Goal: Information Seeking & Learning: Learn about a topic

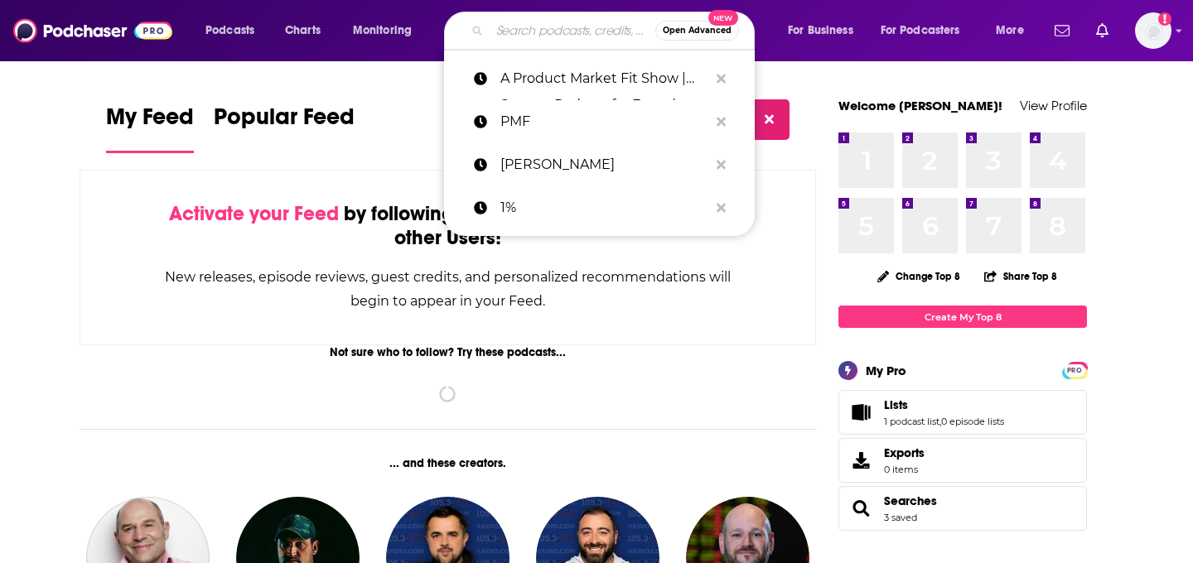
click at [530, 42] on input "Search podcasts, credits, & more..." at bounding box center [572, 30] width 166 height 27
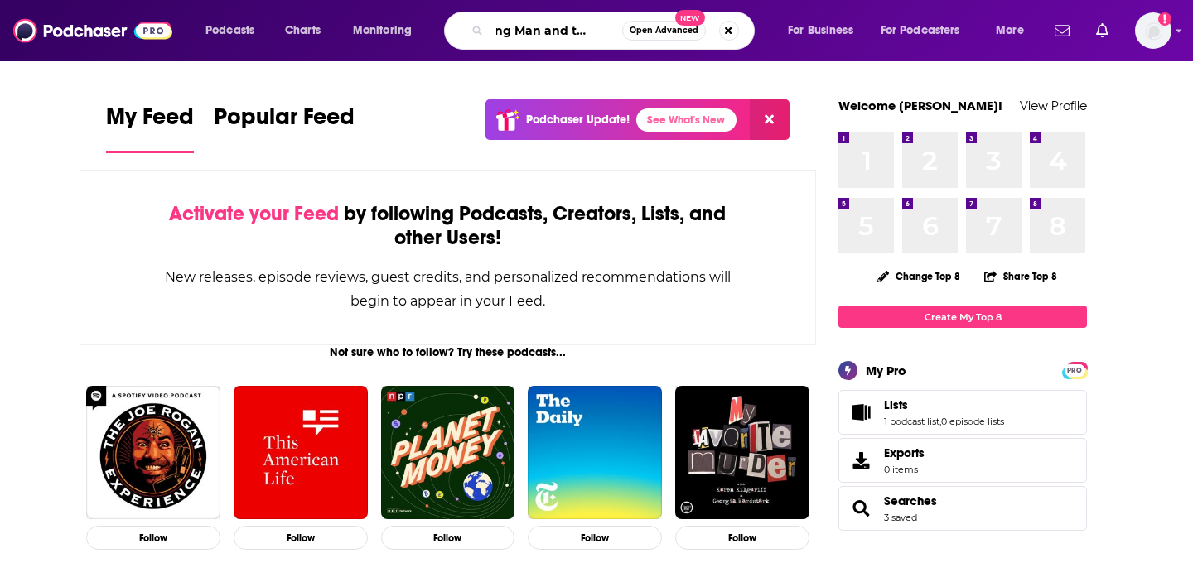
scroll to position [0, 31]
type input "Young Man and the Three"
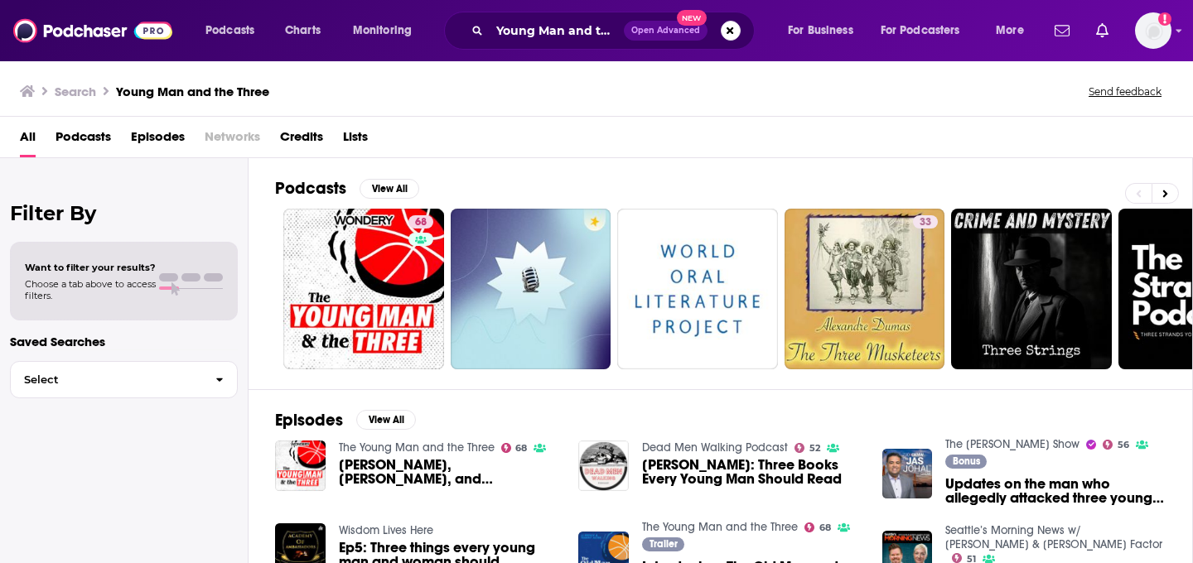
scroll to position [236, 0]
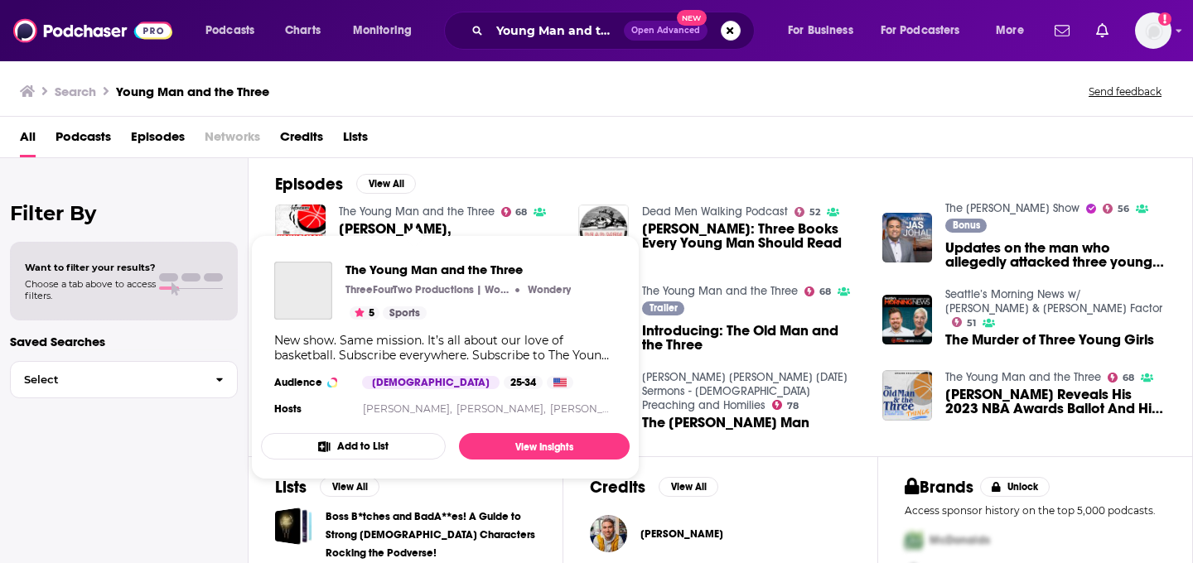
click at [420, 210] on link "The Young Man and the Three" at bounding box center [417, 212] width 156 height 14
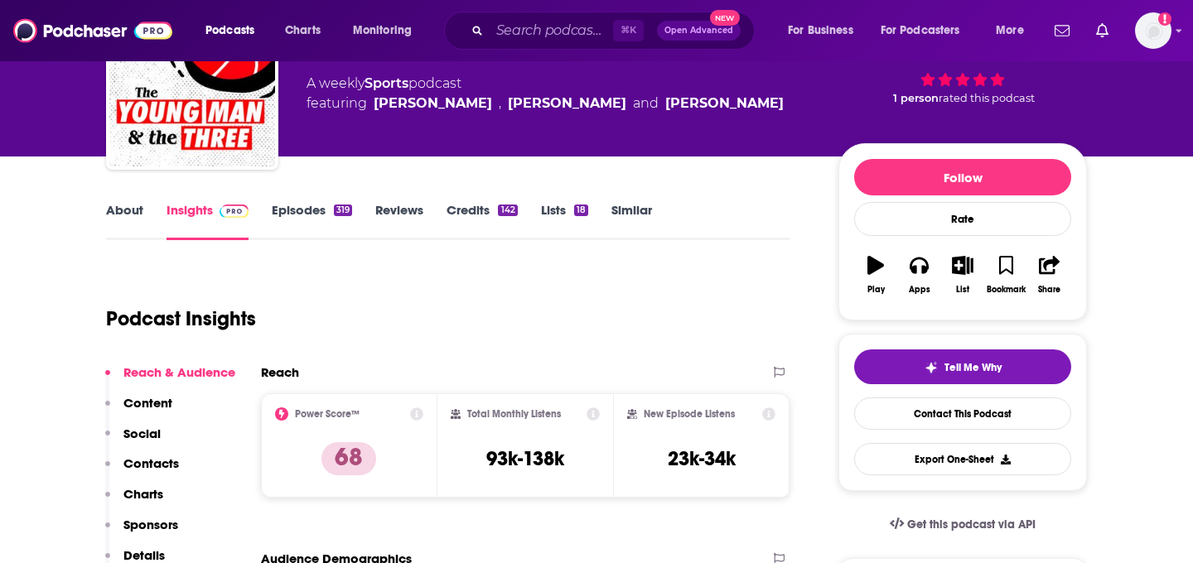
scroll to position [300, 0]
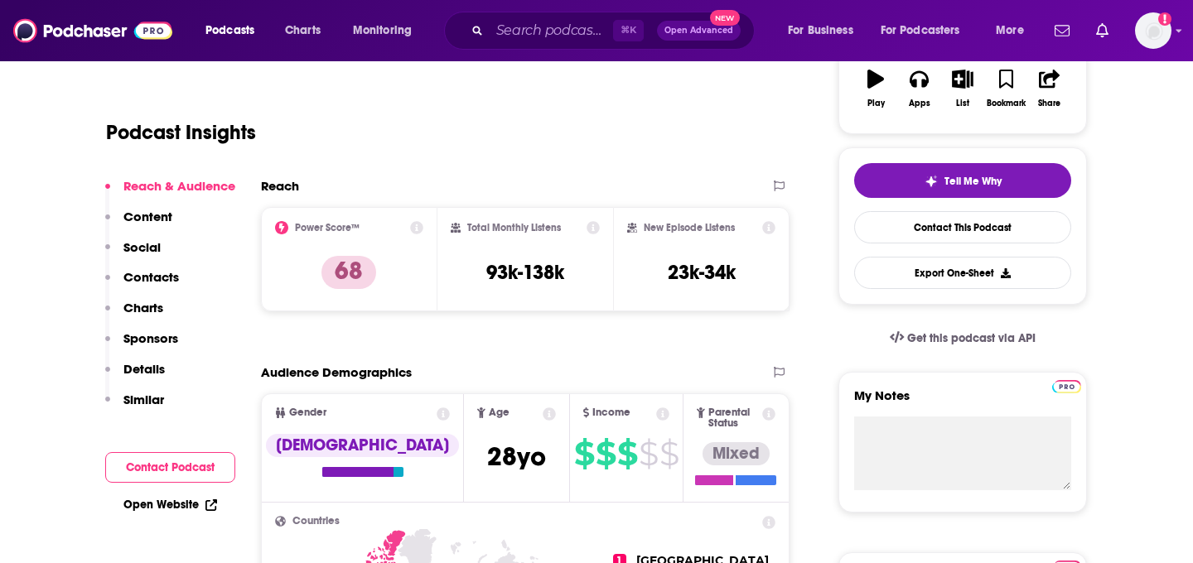
click at [414, 226] on icon at bounding box center [416, 227] width 13 height 13
click at [594, 227] on icon at bounding box center [592, 227] width 13 height 13
drag, startPoint x: 747, startPoint y: 273, endPoint x: 656, endPoint y: 276, distance: 91.1
click at [656, 276] on div "New Episode Listens 23k-34k" at bounding box center [701, 259] width 148 height 76
copy h3 "23k-34k"
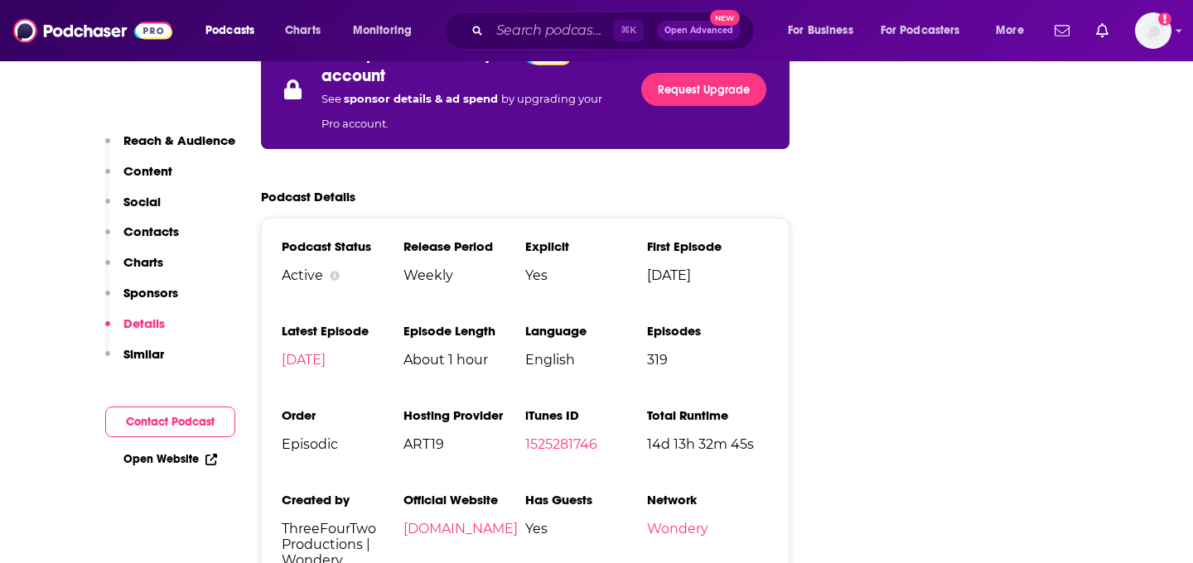
scroll to position [3160, 0]
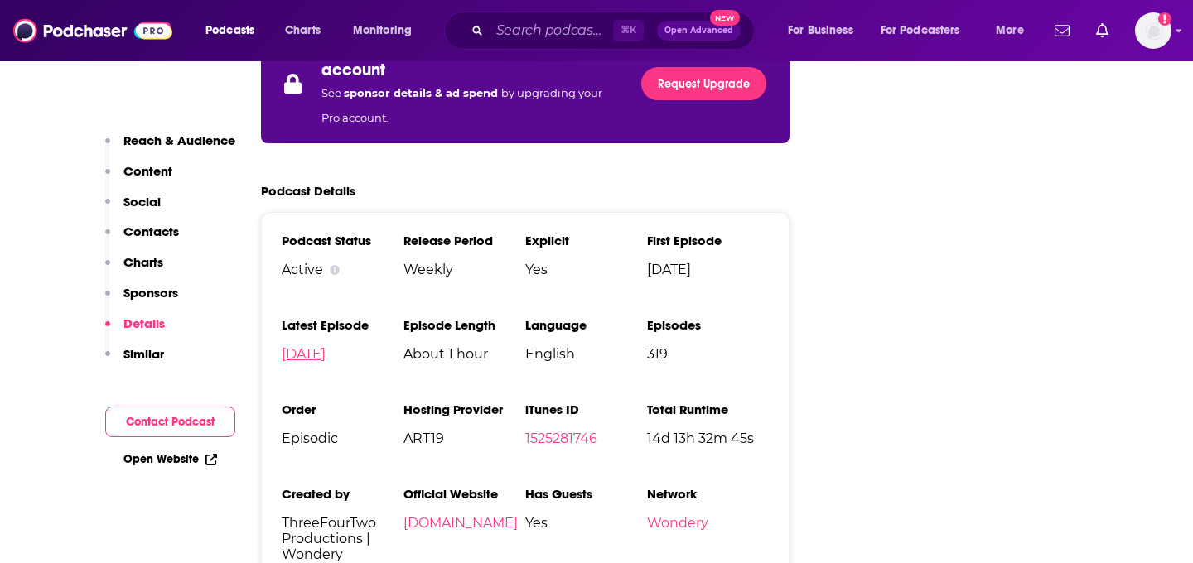
click at [325, 346] on link "[DATE]" at bounding box center [304, 354] width 44 height 16
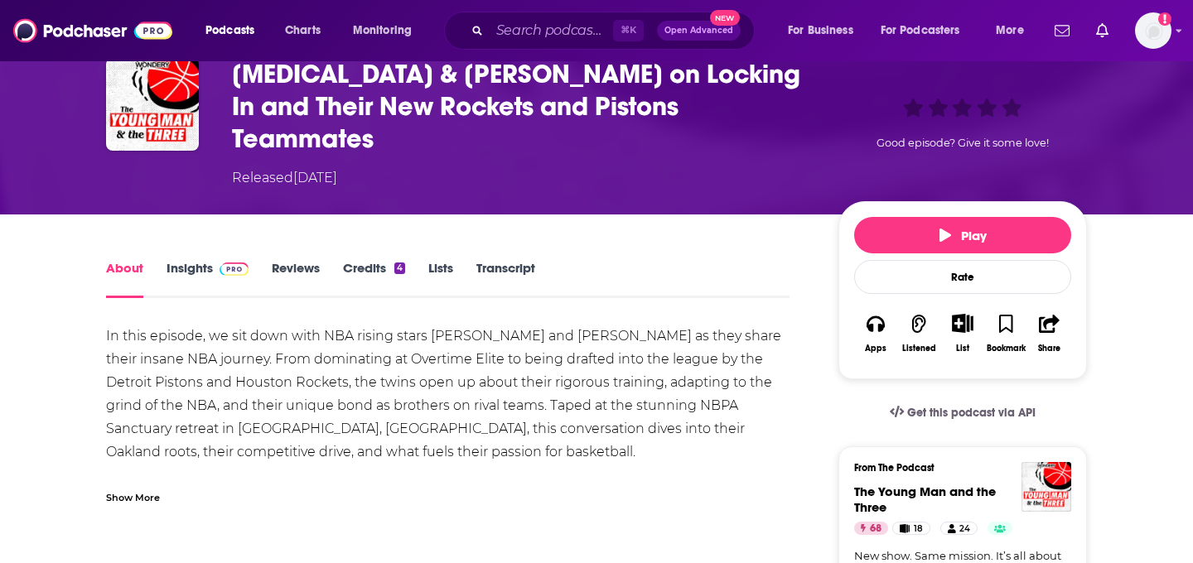
scroll to position [80, 0]
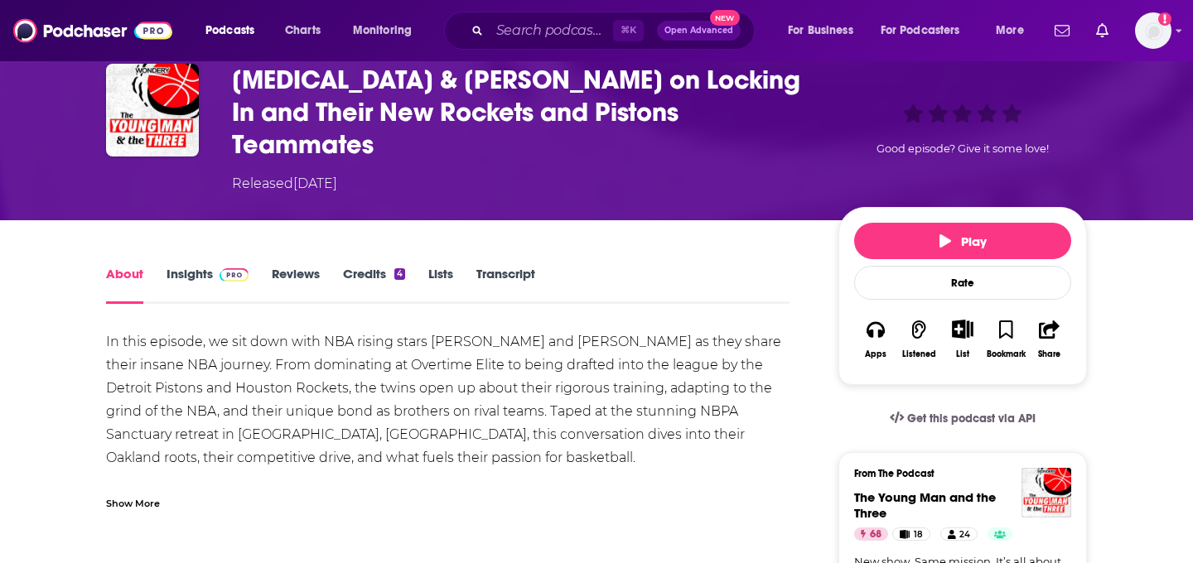
click at [214, 266] on span at bounding box center [231, 274] width 36 height 16
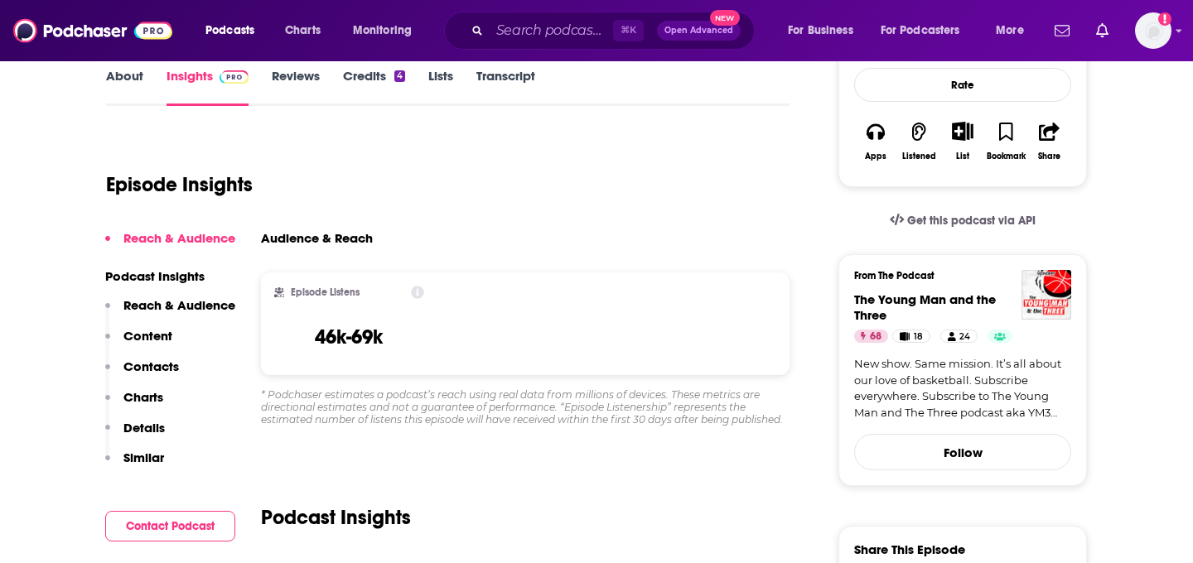
scroll to position [294, 0]
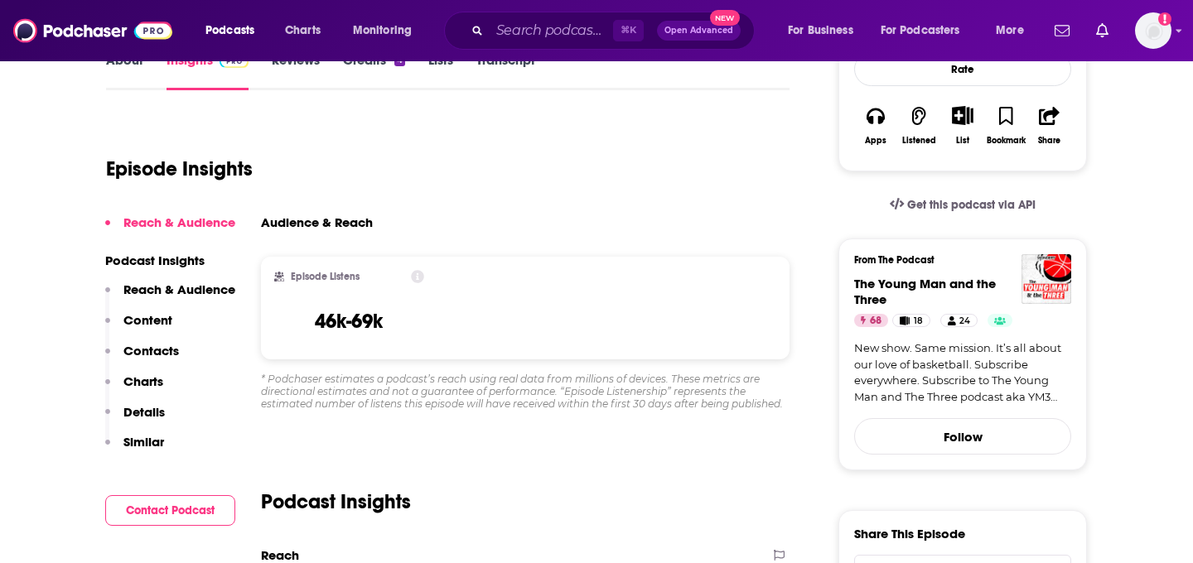
click at [417, 270] on icon at bounding box center [417, 276] width 13 height 13
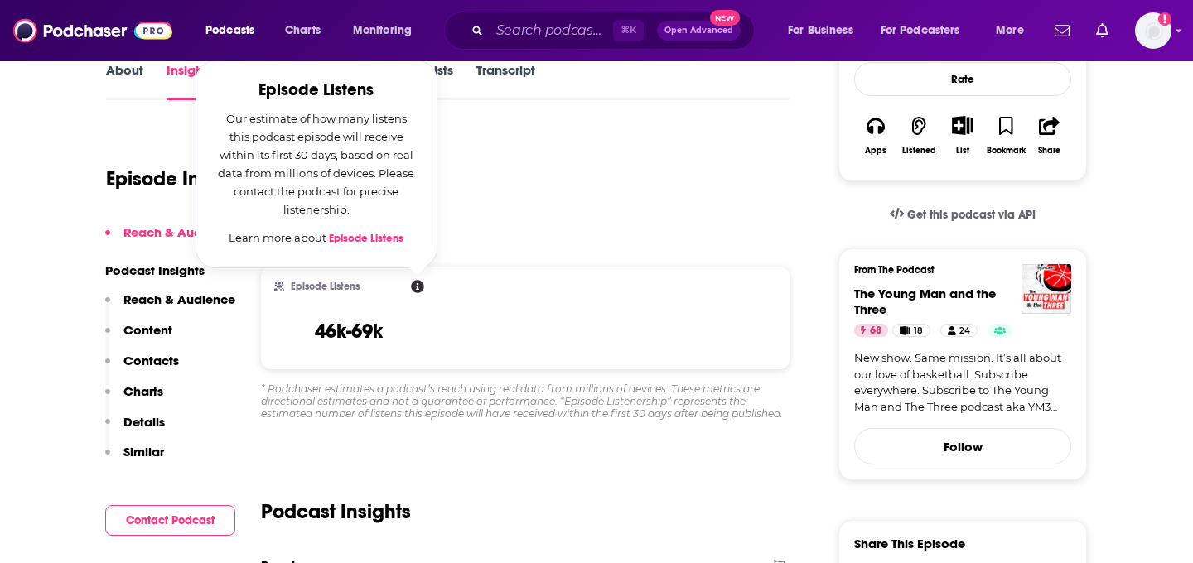
scroll to position [277, 0]
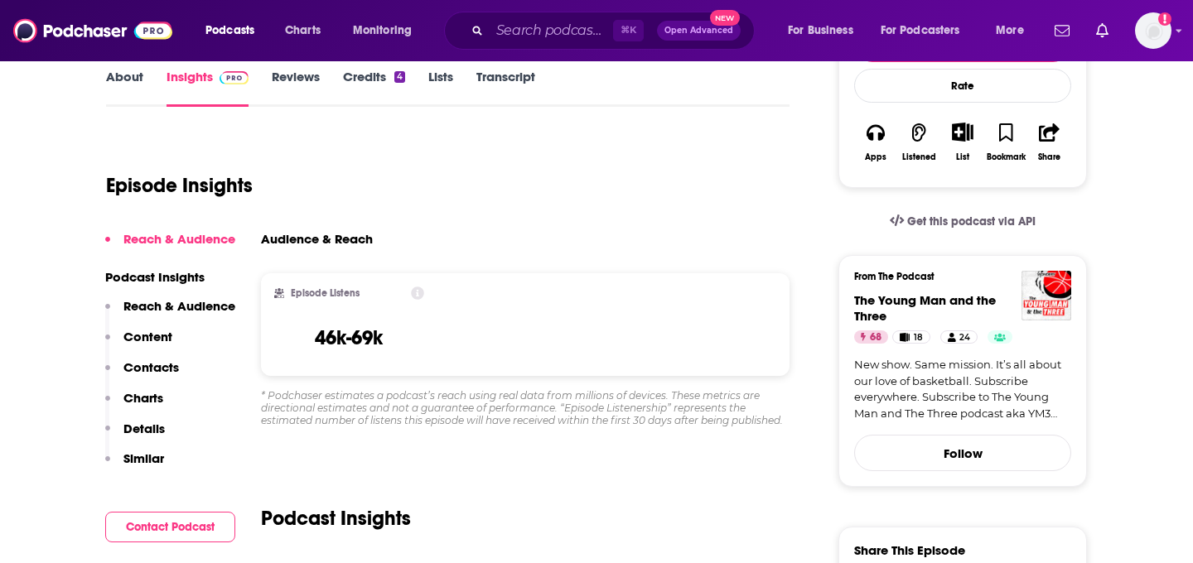
click at [462, 178] on div "Episode Insights" at bounding box center [447, 175] width 683 height 84
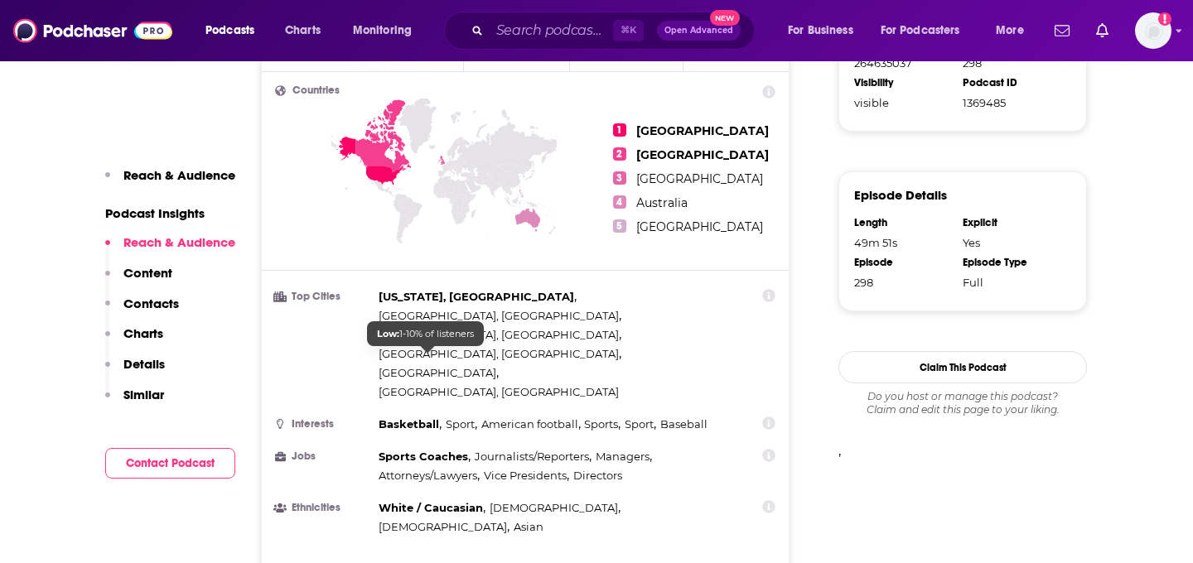
scroll to position [1115, 0]
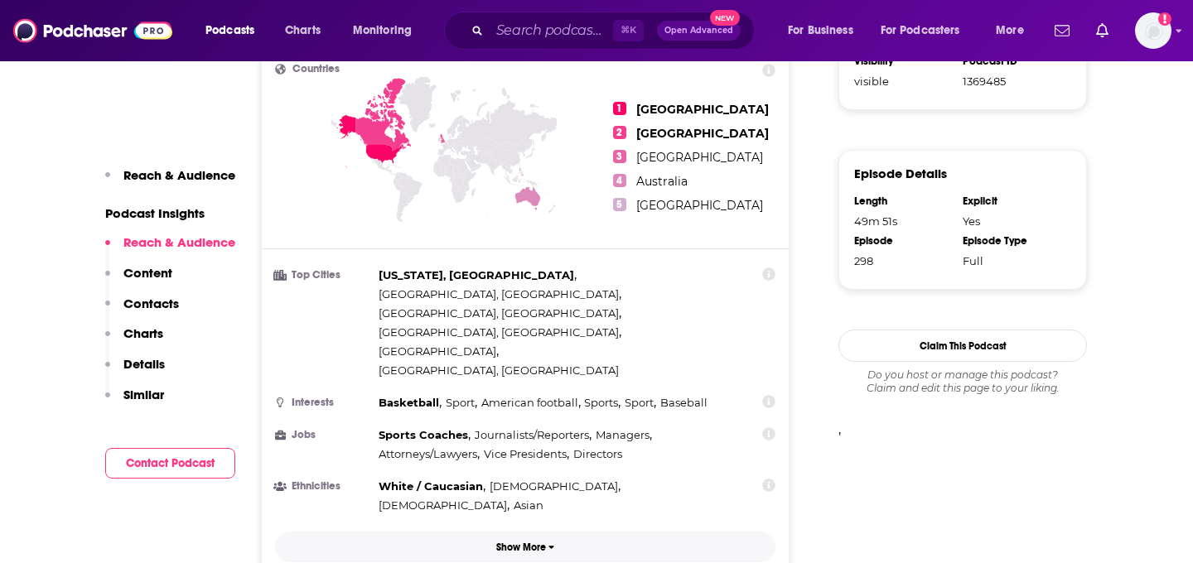
click at [512, 542] on p "Show More" at bounding box center [521, 548] width 50 height 12
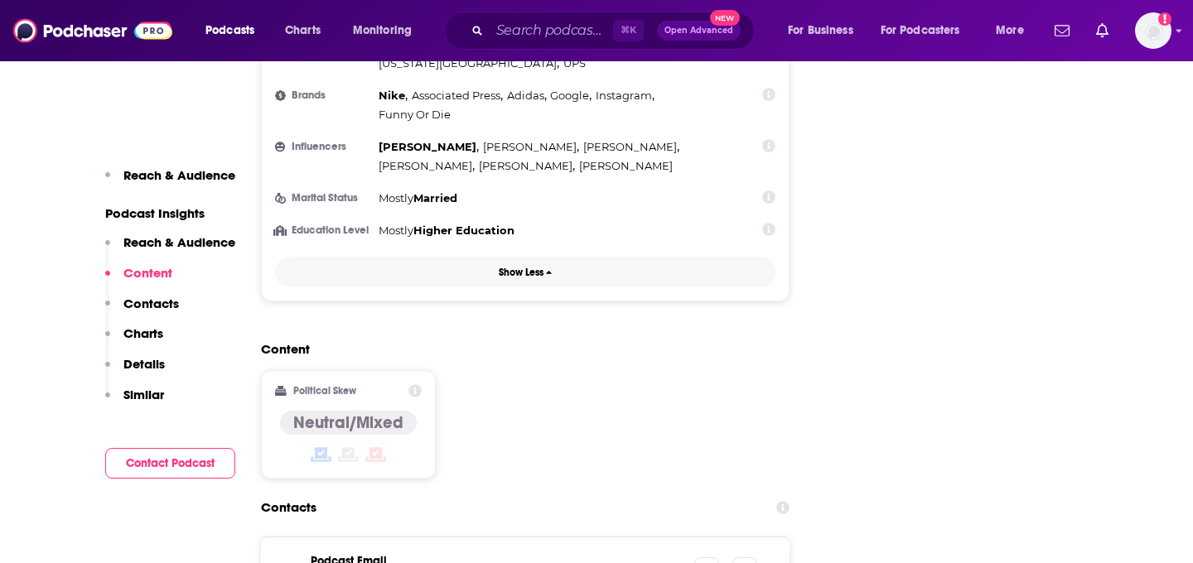
scroll to position [1665, 0]
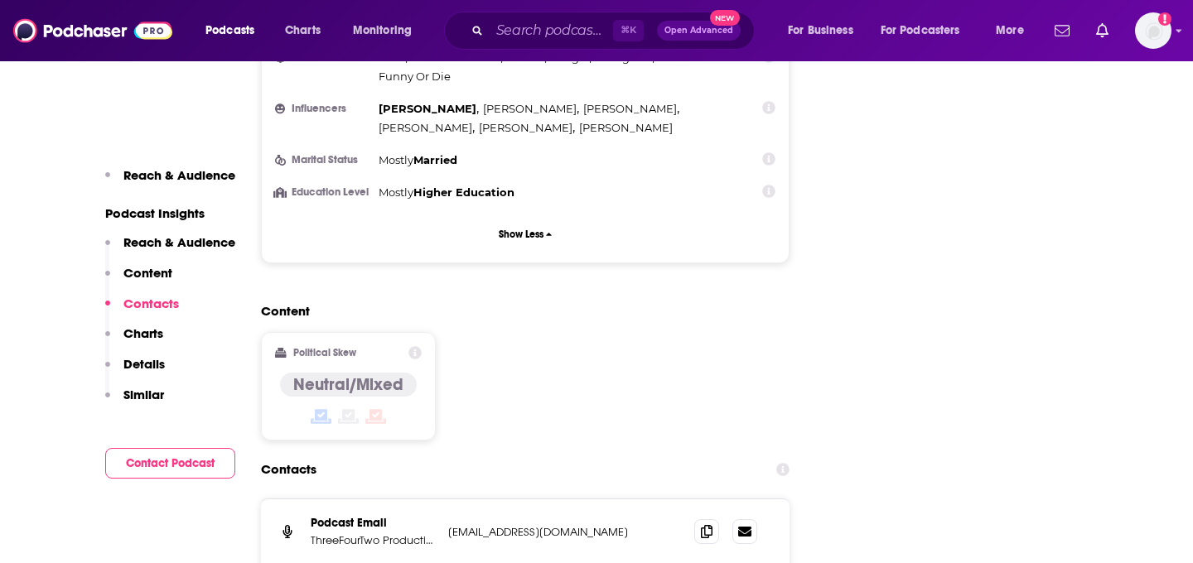
click at [417, 346] on icon at bounding box center [414, 352] width 13 height 13
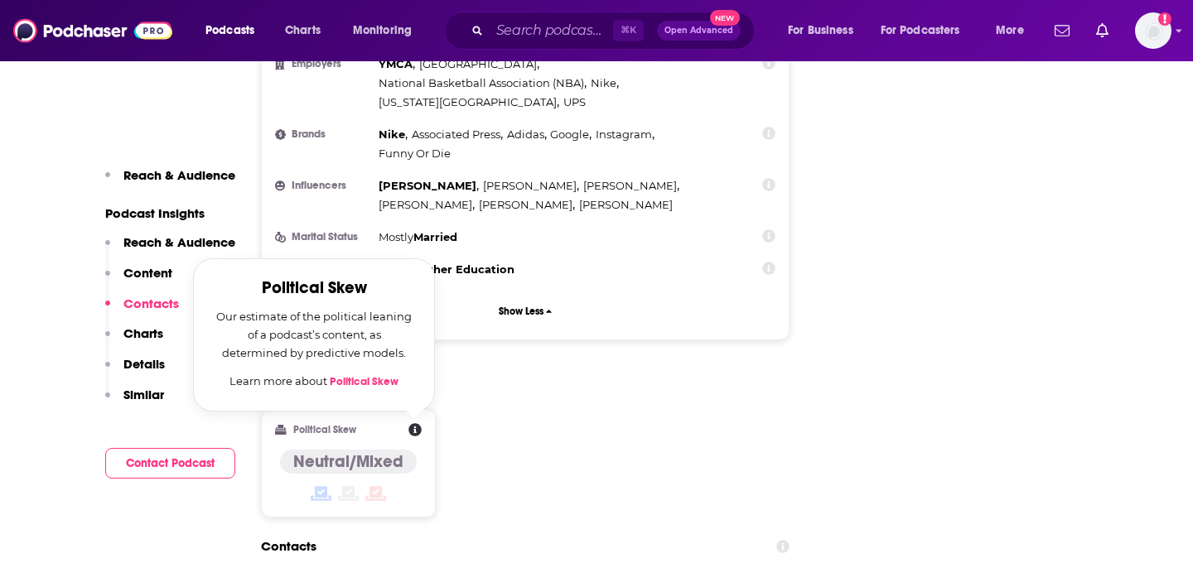
scroll to position [1540, 0]
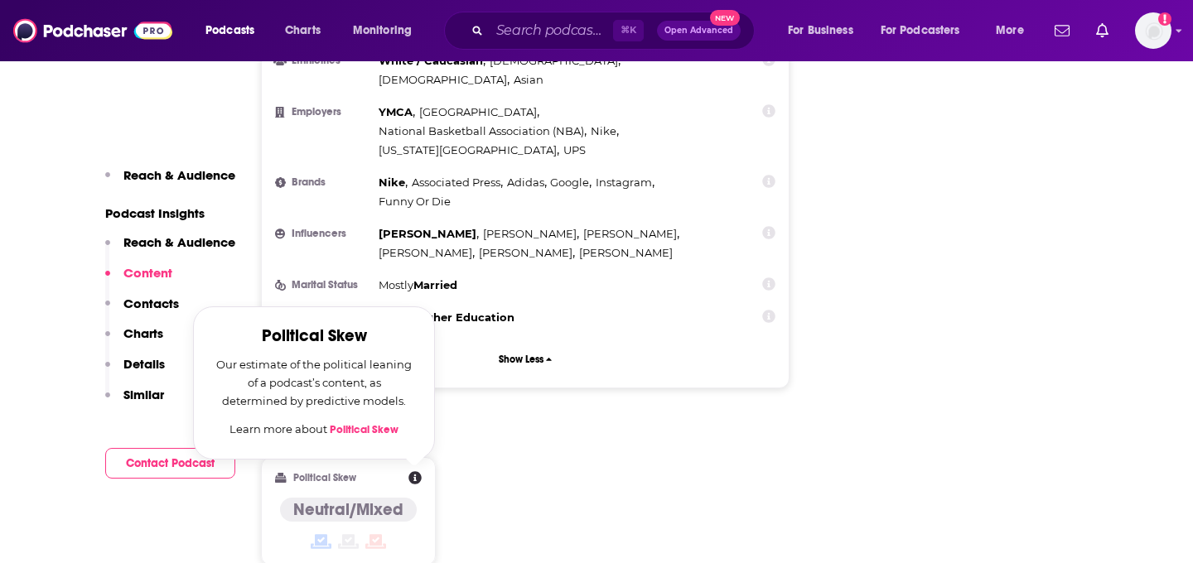
click at [753, 428] on h2 "Content" at bounding box center [518, 436] width 515 height 16
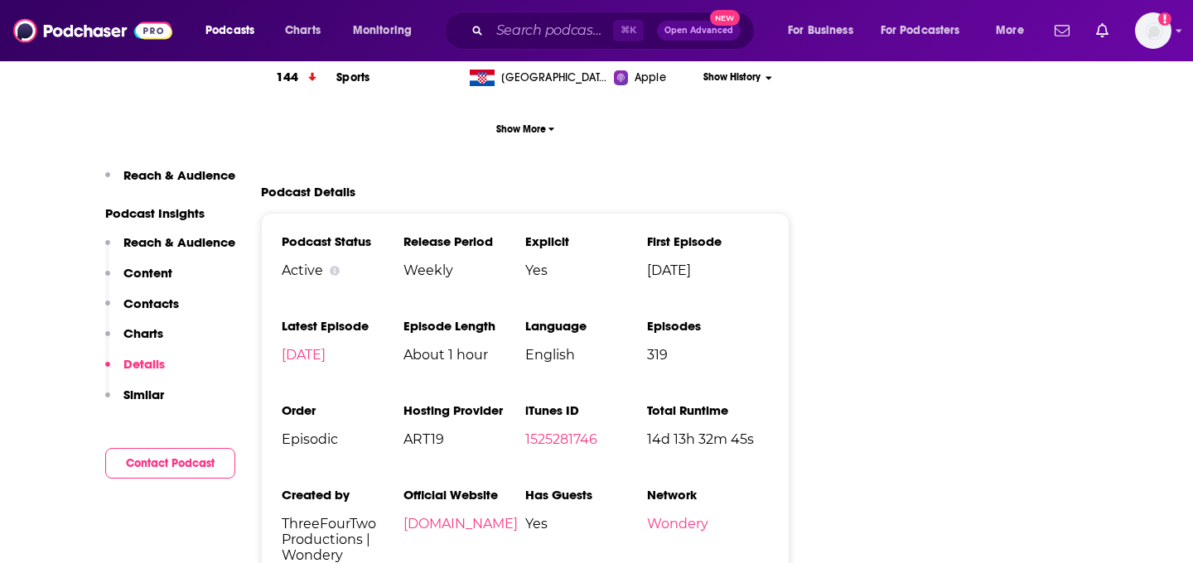
scroll to position [2781, 0]
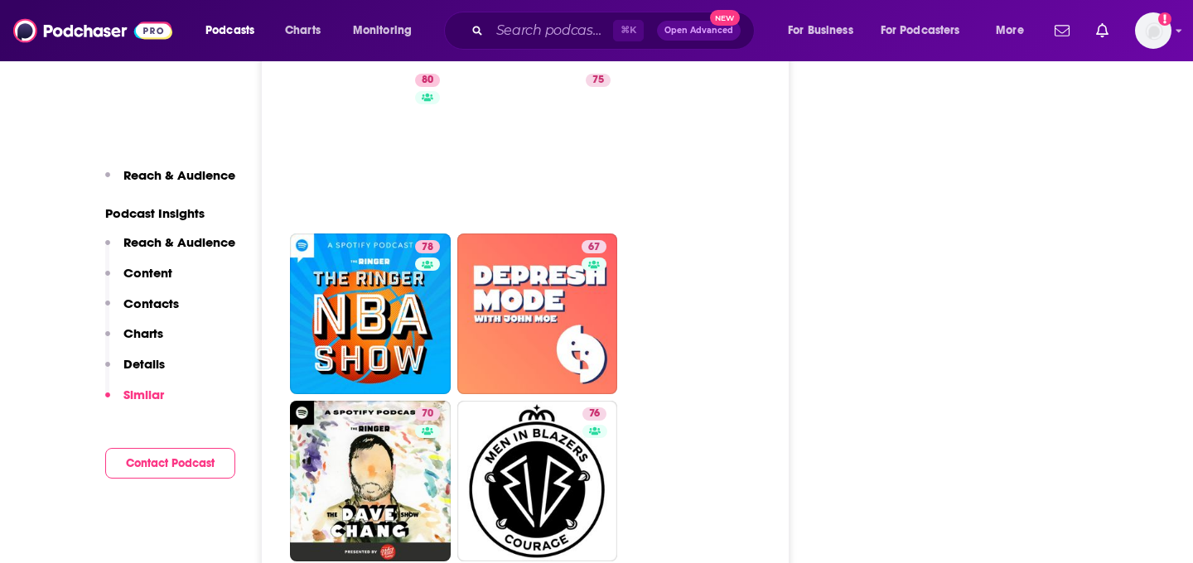
scroll to position [4010, 0]
